Goal: Task Accomplishment & Management: Use online tool/utility

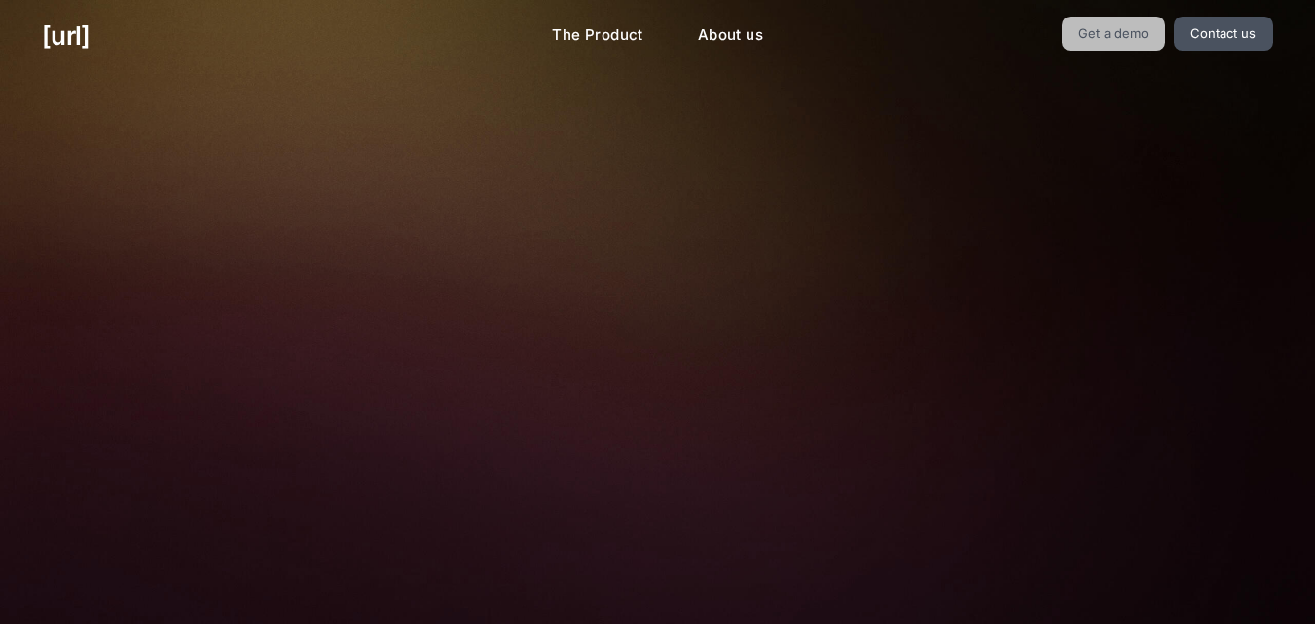
click at [1138, 35] on link "Get a demo" at bounding box center [1114, 34] width 104 height 34
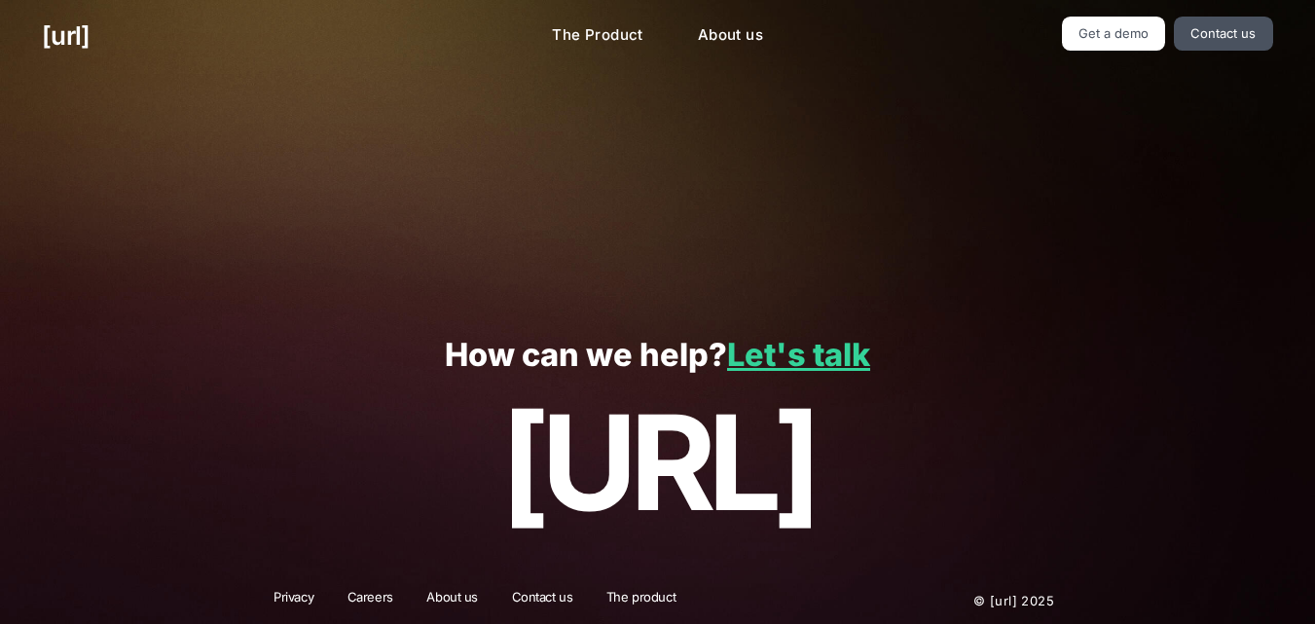
click at [665, 162] on div "🚀 See how Black.[PERSON_NAME] conversion-focused retail. See how behavioural da…" at bounding box center [657, 188] width 844 height 232
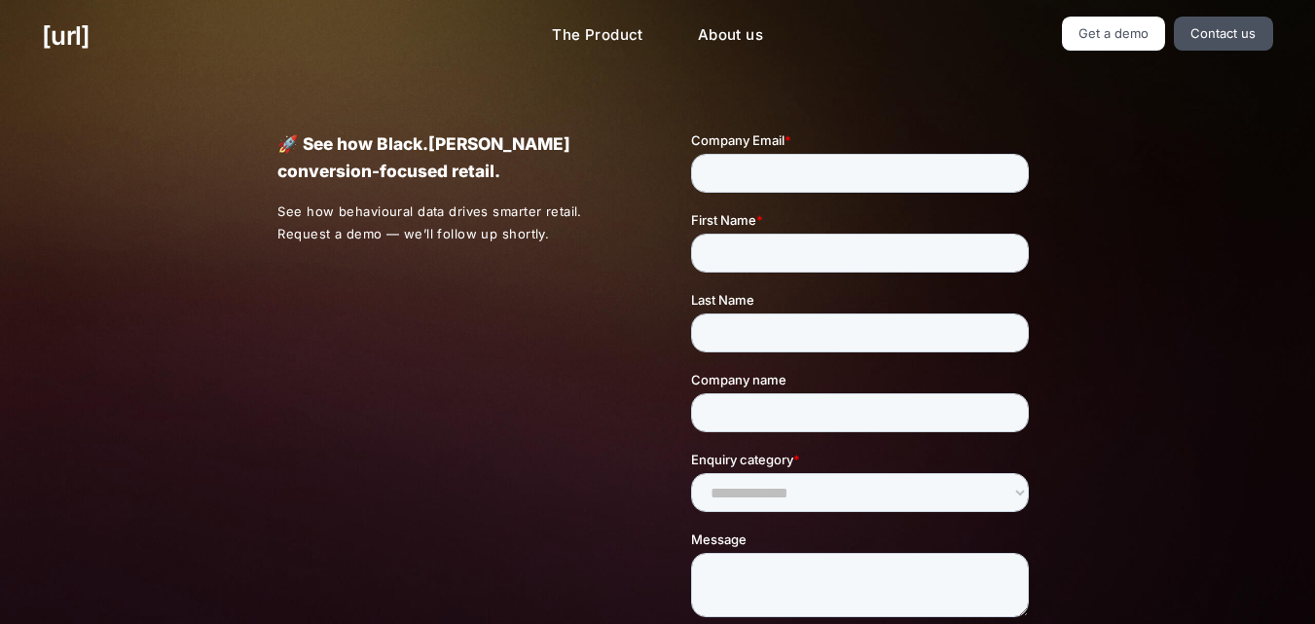
click at [1074, 130] on div "🚀 See how Black.[PERSON_NAME] conversion-focused retail. See how behavioural da…" at bounding box center [657, 456] width 844 height 768
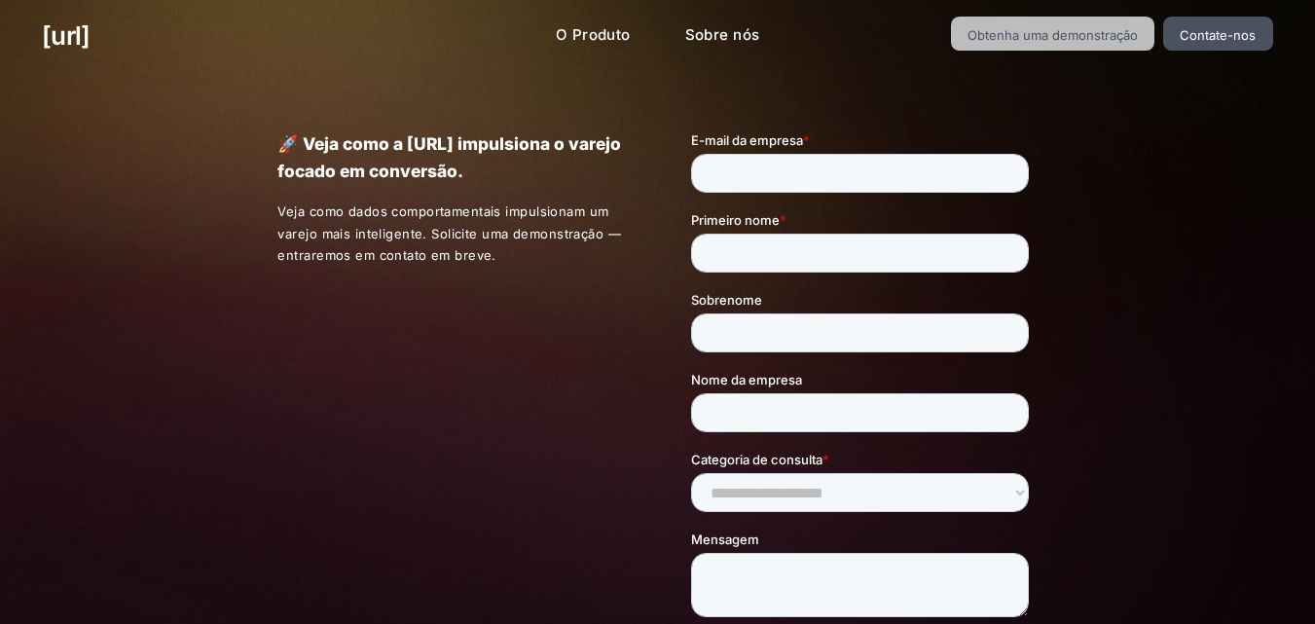
click at [1048, 40] on font "Obtenha uma demonstração" at bounding box center [1052, 35] width 170 height 16
